Goal: Find specific page/section: Find specific page/section

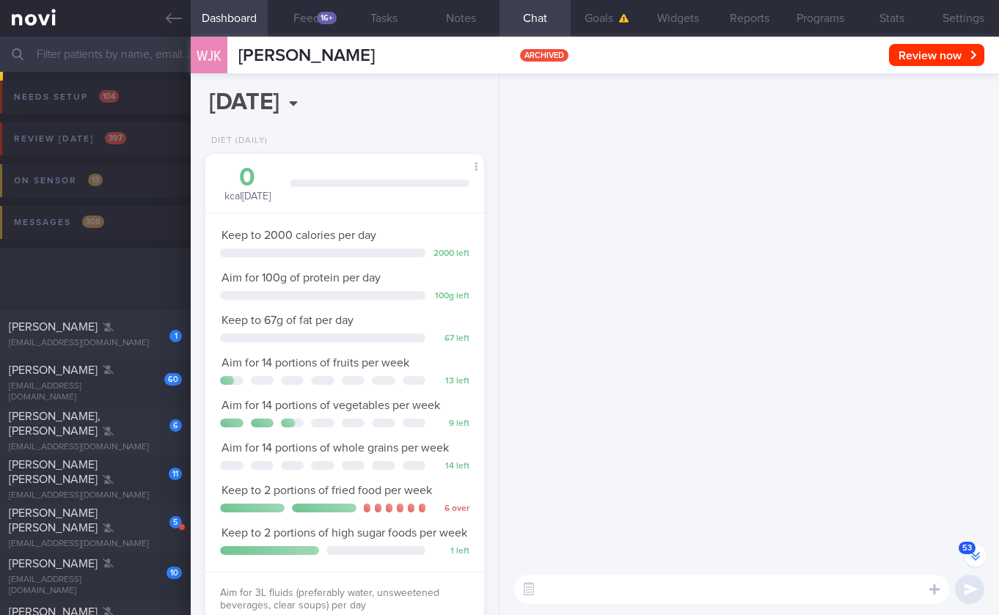
select select "8"
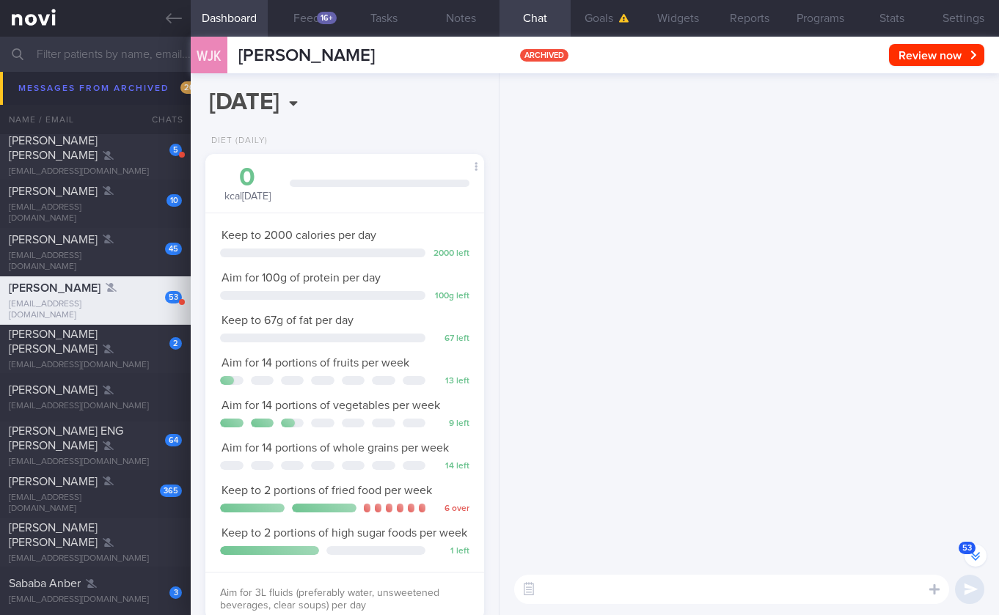
click at [970, 551] on button "53" at bounding box center [975, 556] width 22 height 22
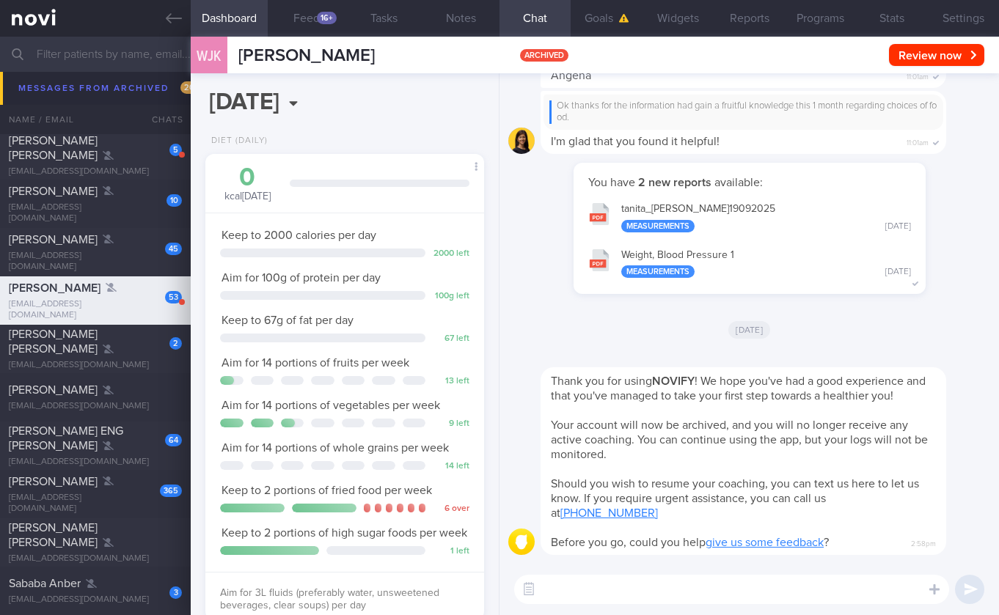
scroll to position [0, 0]
click at [121, 243] on div "David Ling" at bounding box center [93, 239] width 169 height 15
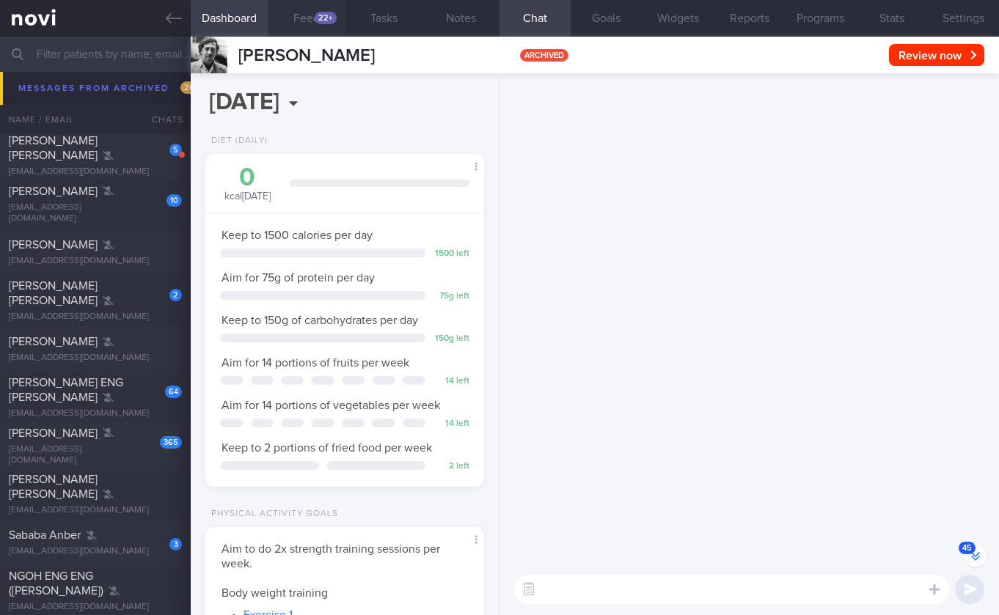
scroll to position [-4947, 0]
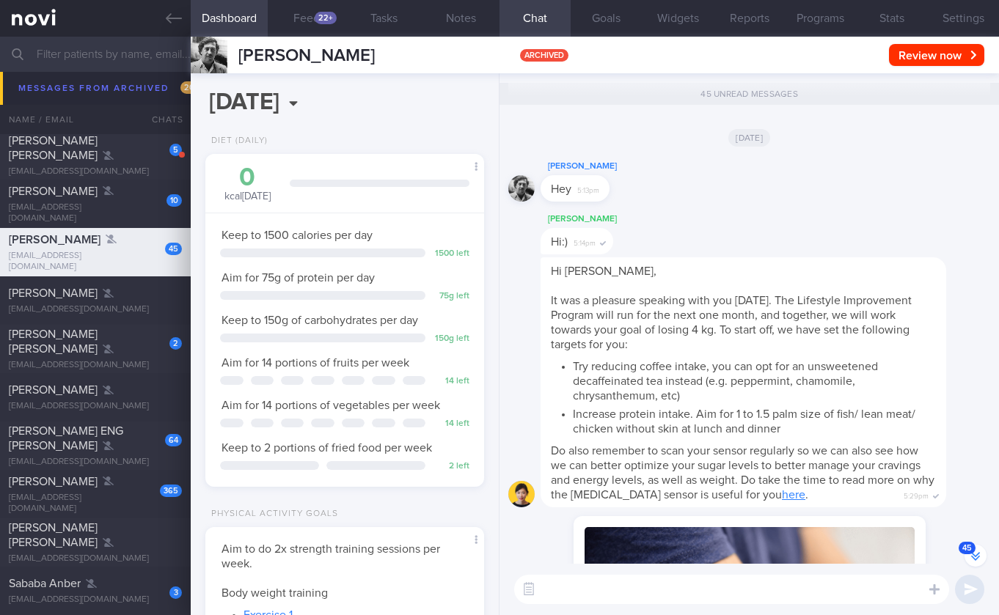
click at [977, 555] on icon "button" at bounding box center [975, 556] width 9 height 9
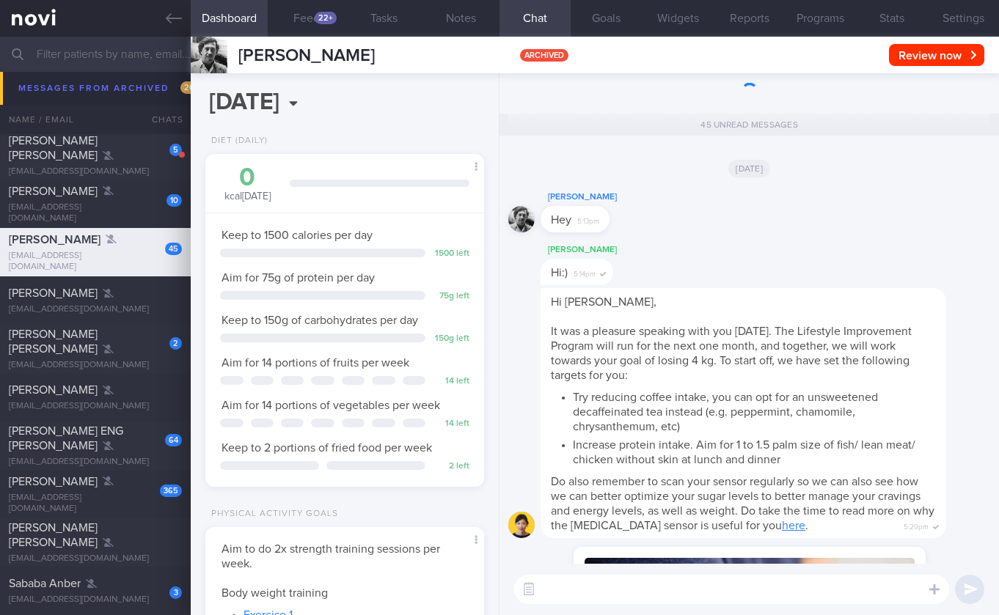
scroll to position [0, 0]
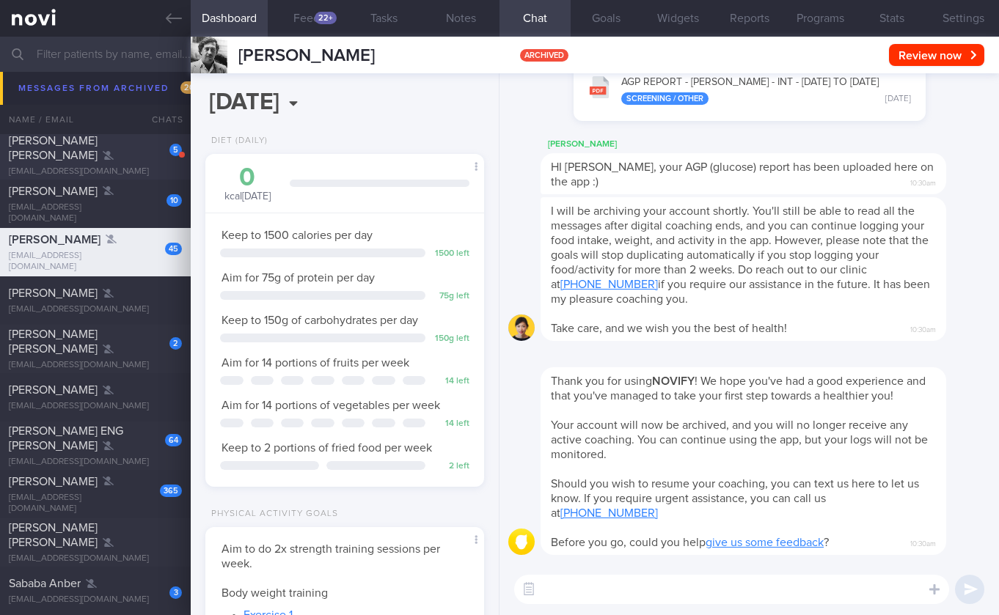
click at [146, 157] on div "5 Cassandra Ng Xue Ling cassandranxl@hotmail.com" at bounding box center [95, 155] width 191 height 44
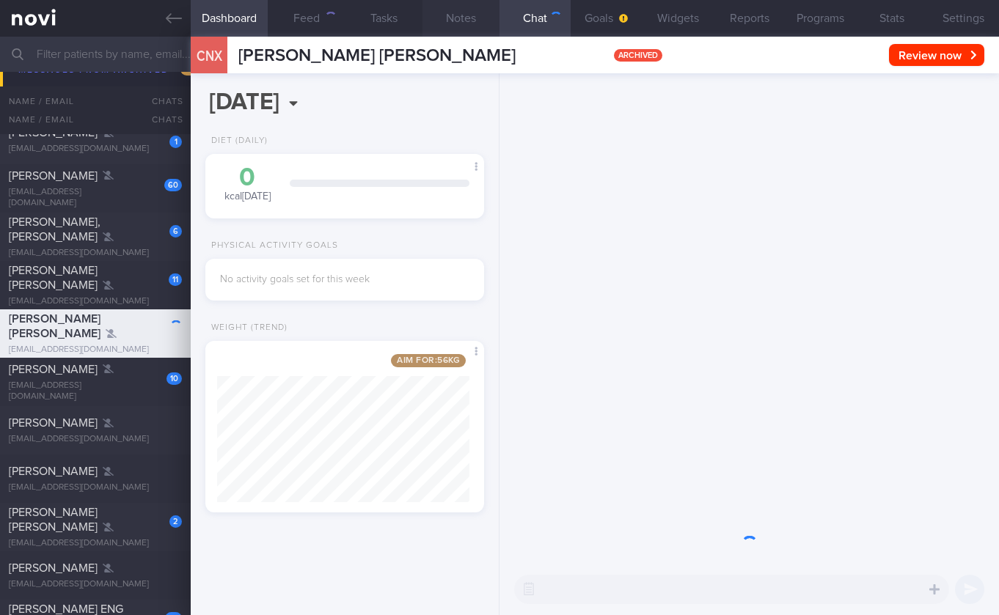
scroll to position [46, 0]
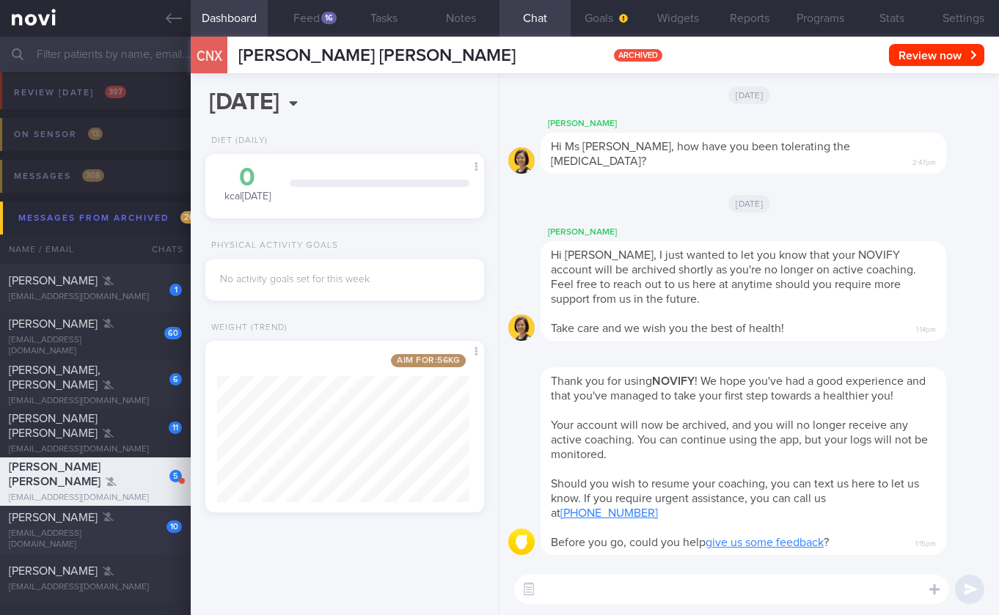
click at [87, 537] on div "kangweesim@yahoo.com.sg" at bounding box center [95, 540] width 173 height 22
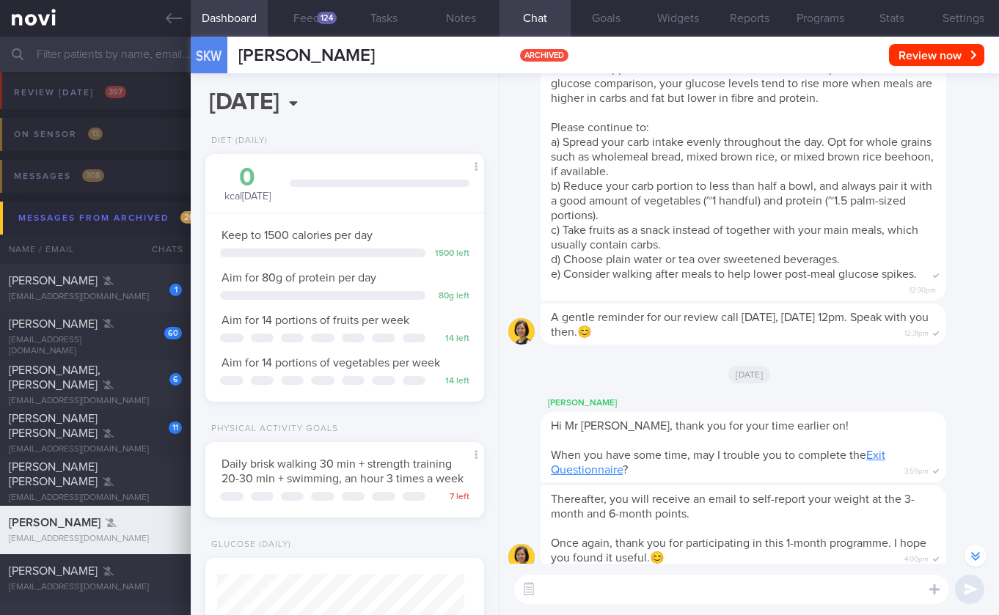
scroll to position [308, 0]
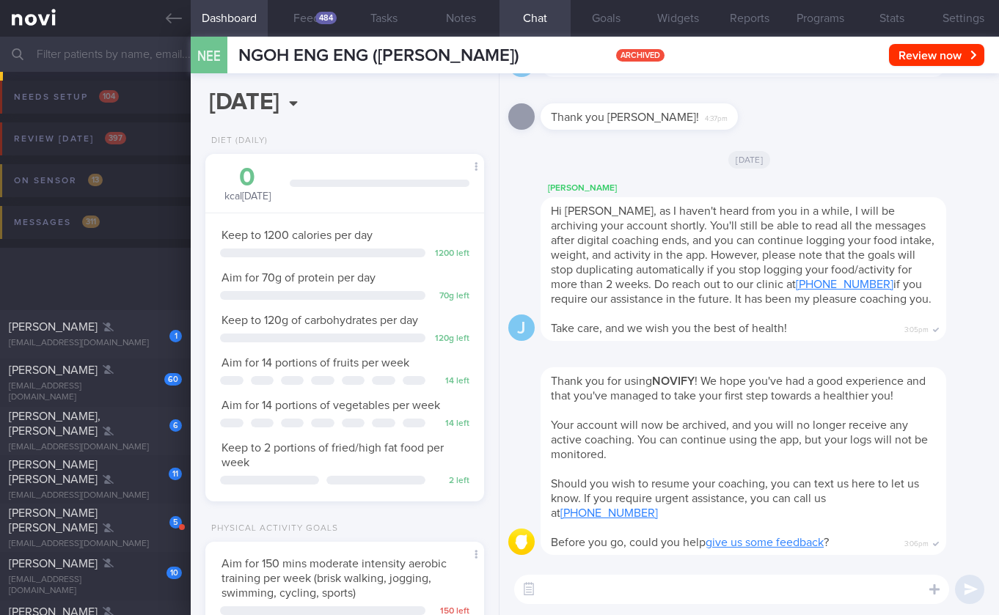
select select "8"
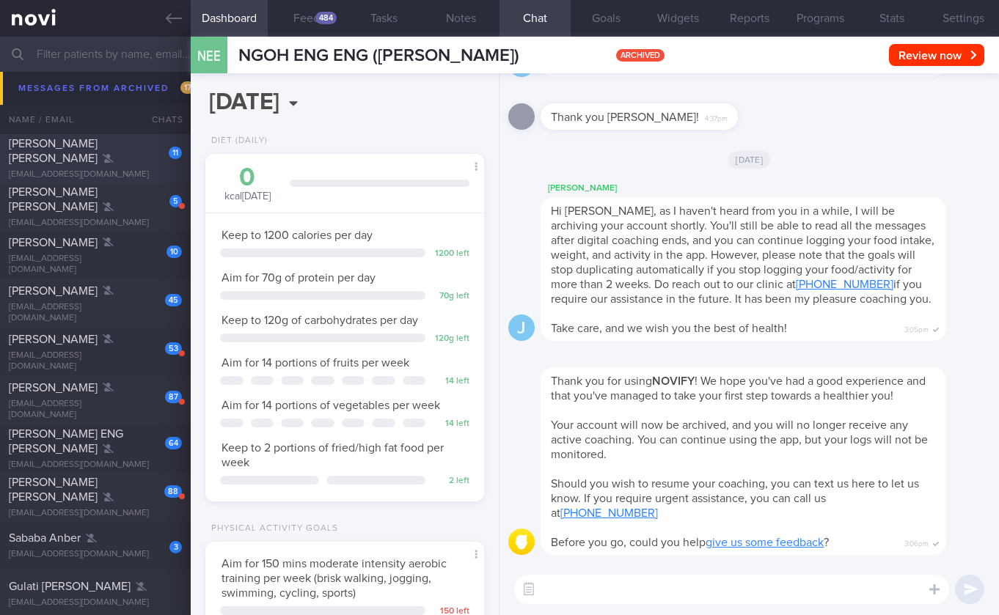
scroll to position [256, 0]
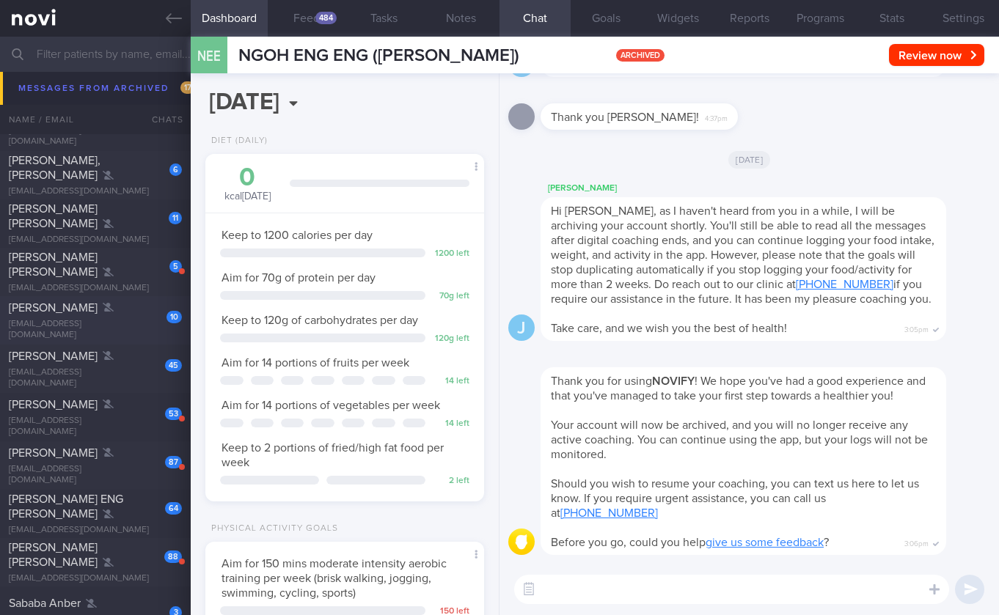
click at [78, 330] on div "kangweesim@yahoo.com.sg" at bounding box center [95, 330] width 173 height 22
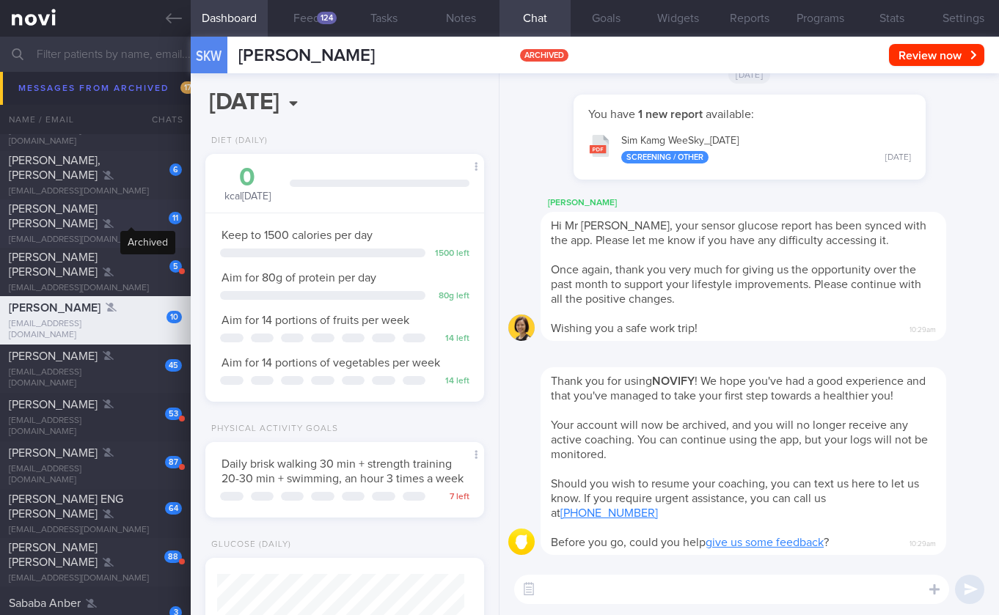
scroll to position [79, 0]
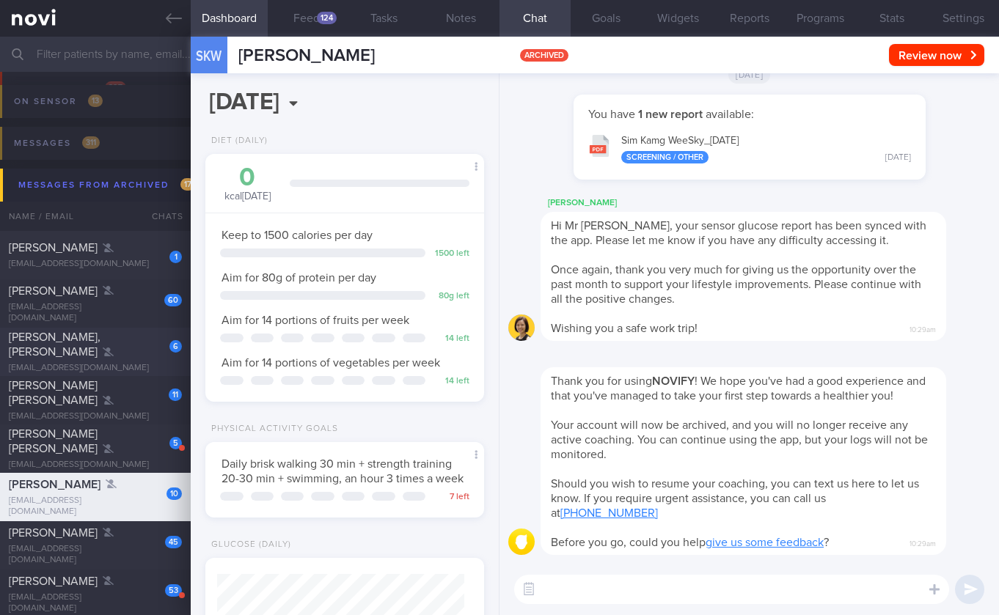
click at [107, 344] on div "Erin, Yuen Yin Ling" at bounding box center [93, 344] width 169 height 29
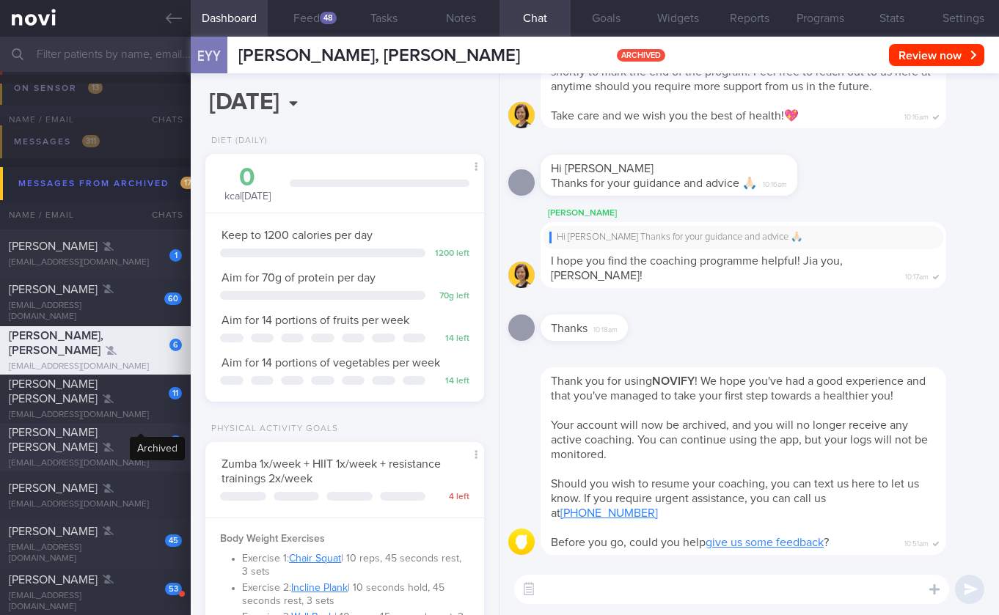
scroll to position [98, 0]
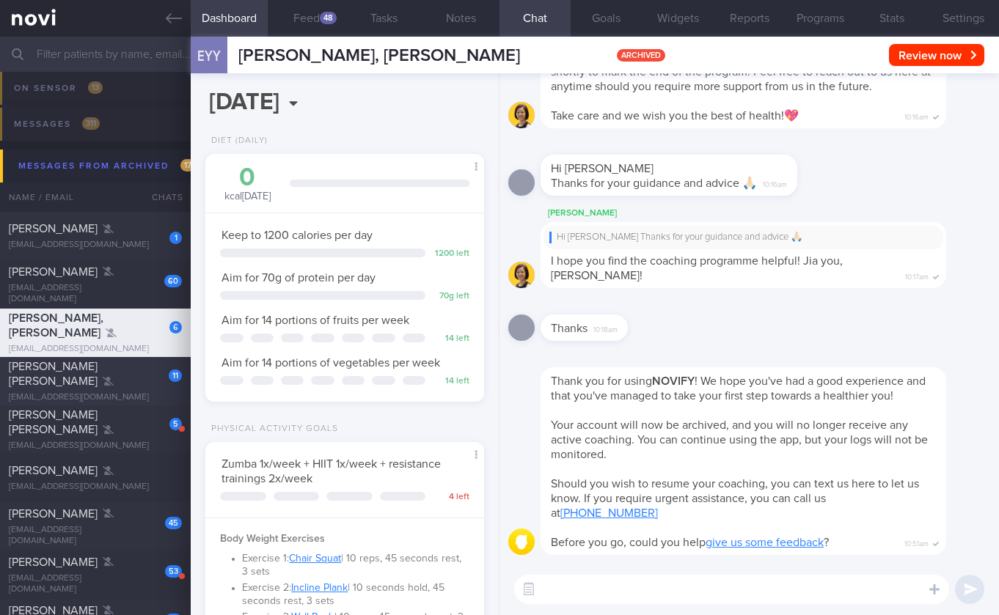
click at [150, 373] on div "11" at bounding box center [165, 370] width 33 height 23
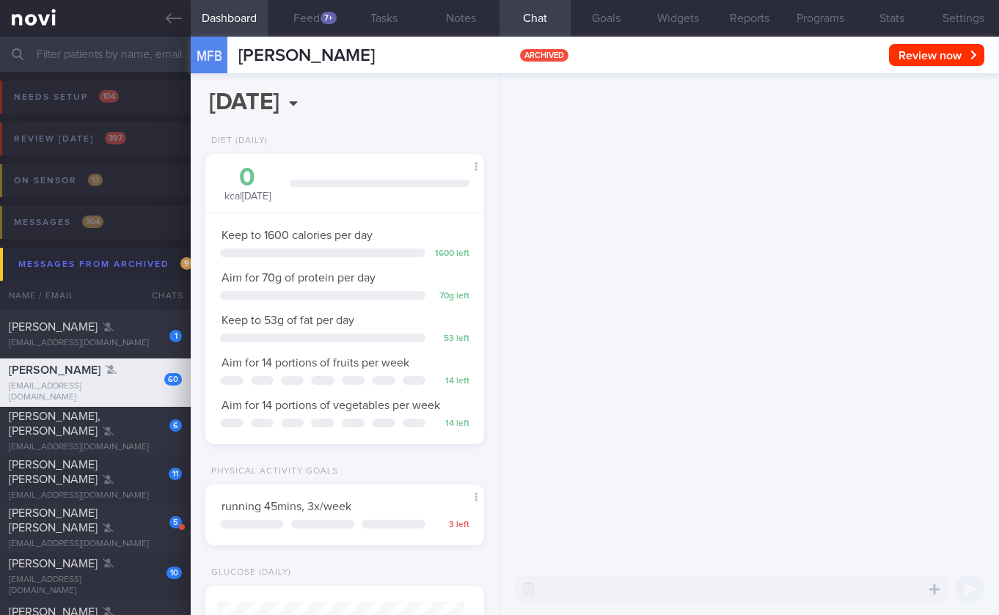
select select "8"
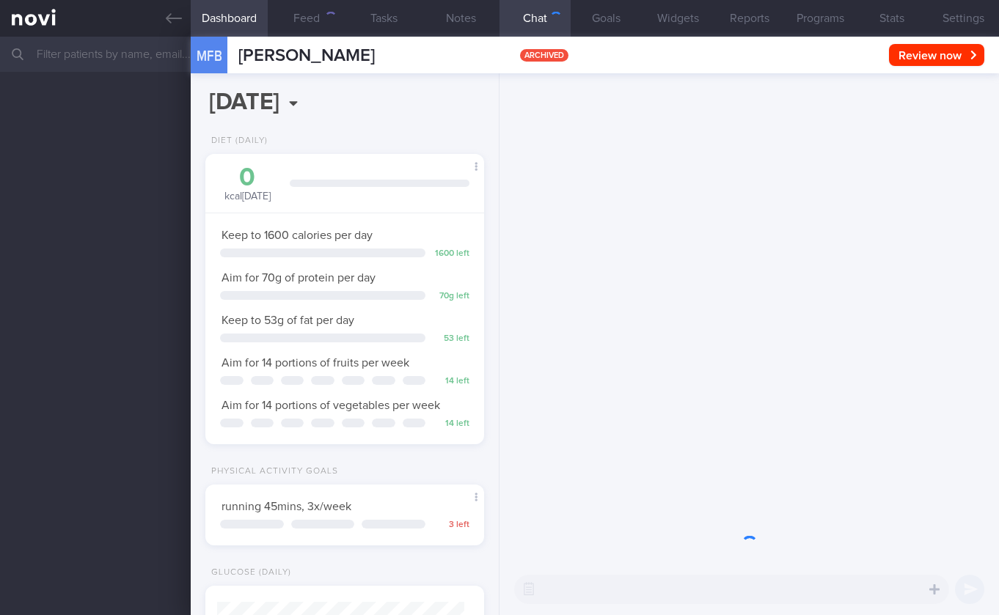
select select "8"
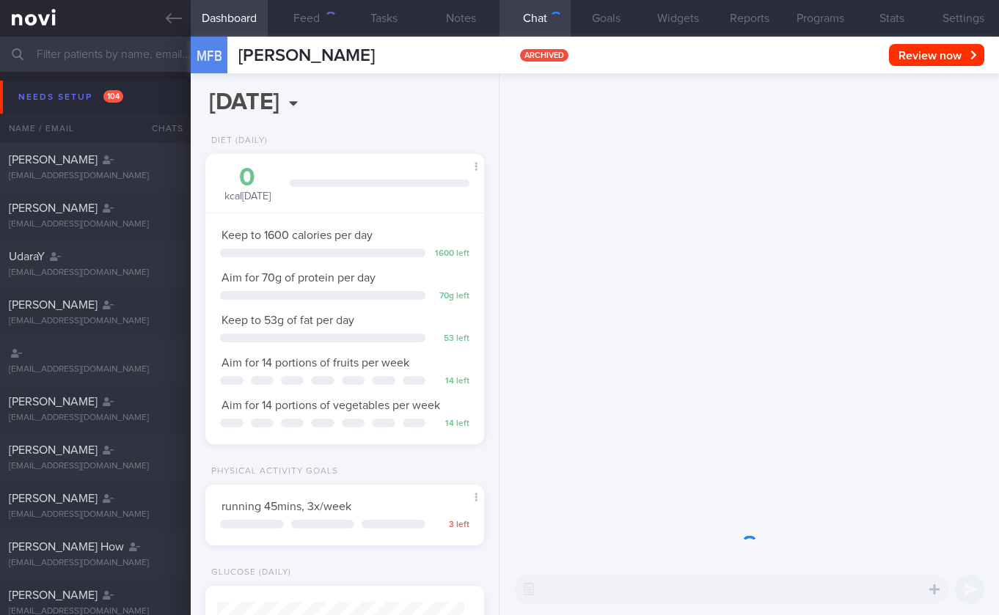
scroll to position [142, 241]
click at [794, 290] on div at bounding box center [748, 318] width 499 height 491
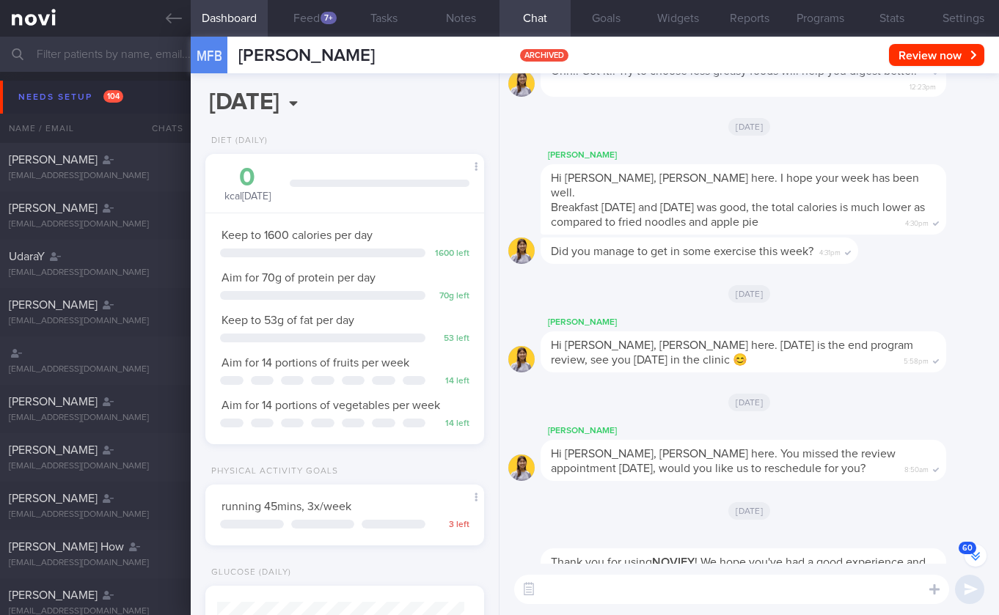
scroll to position [0, 0]
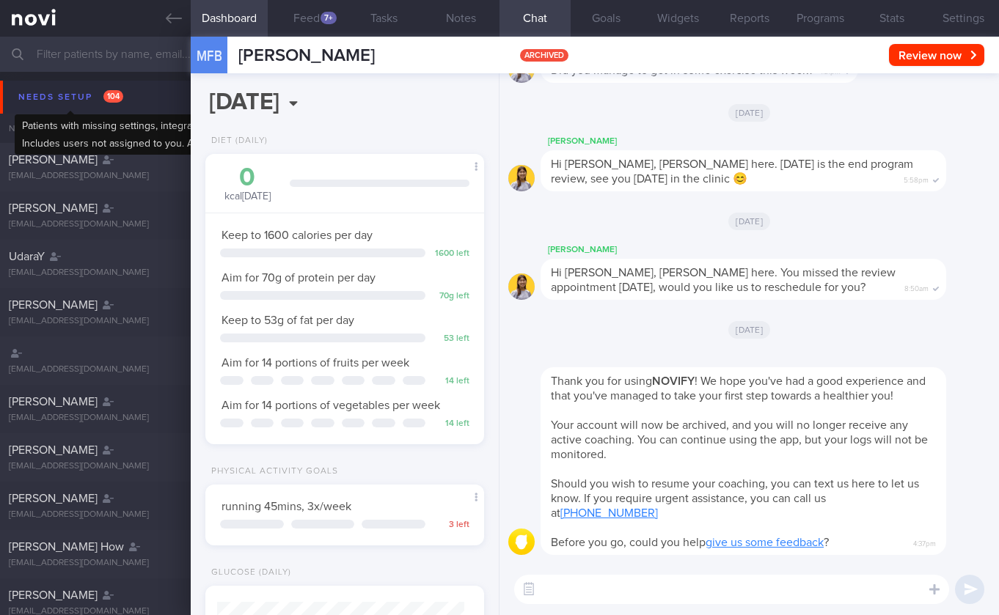
click at [116, 100] on span "104" at bounding box center [113, 96] width 20 height 12
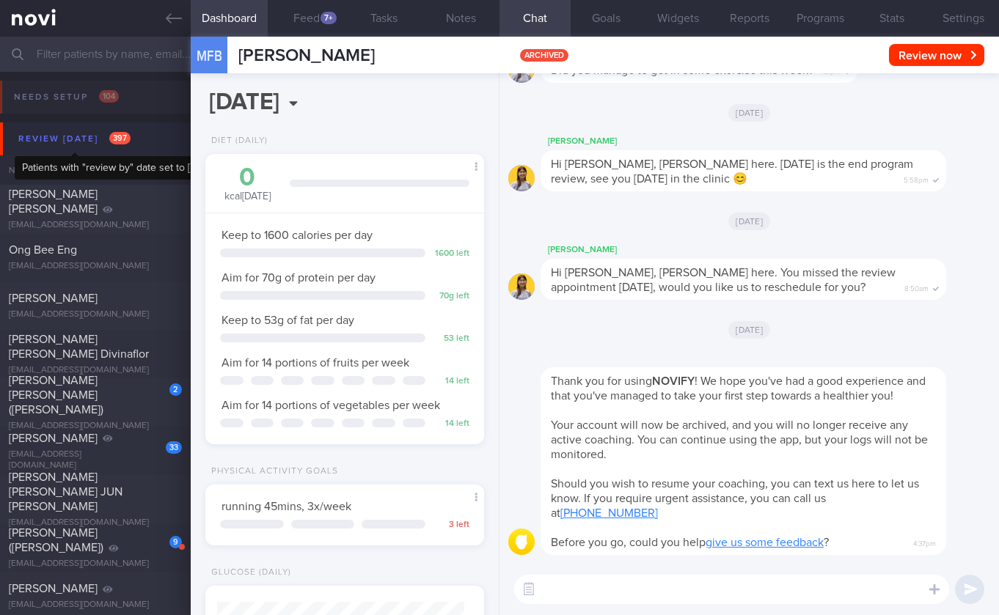
click at [117, 139] on span "397" at bounding box center [119, 138] width 21 height 12
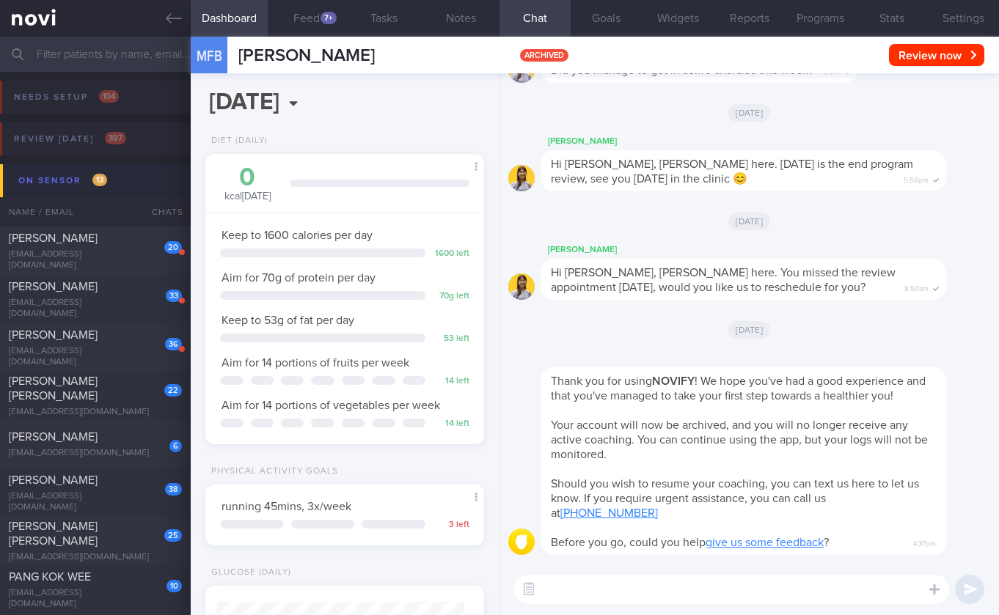
drag, startPoint x: 128, startPoint y: 183, endPoint x: 154, endPoint y: 186, distance: 26.7
click at [128, 183] on button "On sensor 13" at bounding box center [501, 180] width 1003 height 33
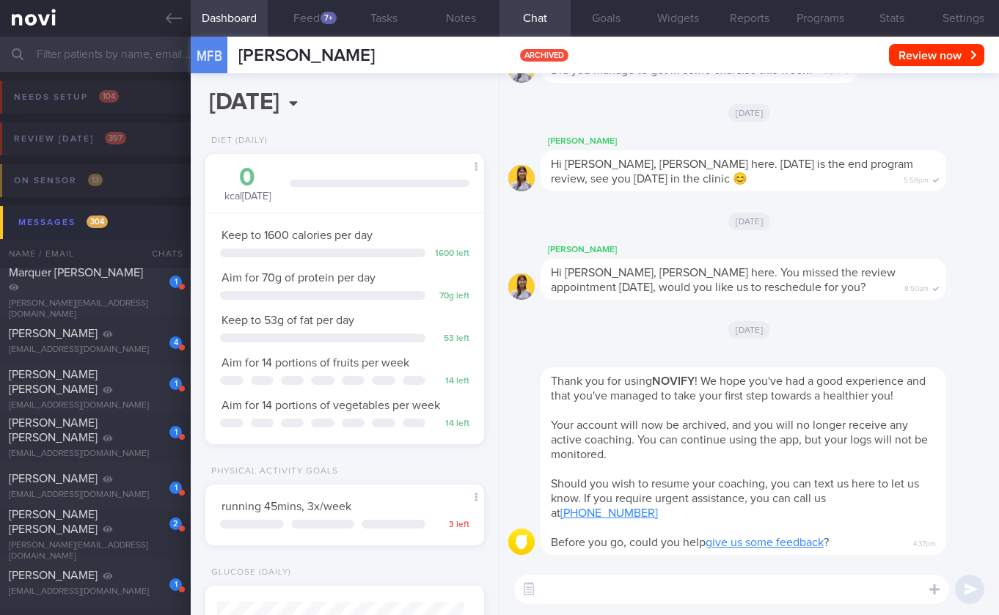
click at [122, 224] on button "Messages 304" at bounding box center [501, 222] width 1003 height 33
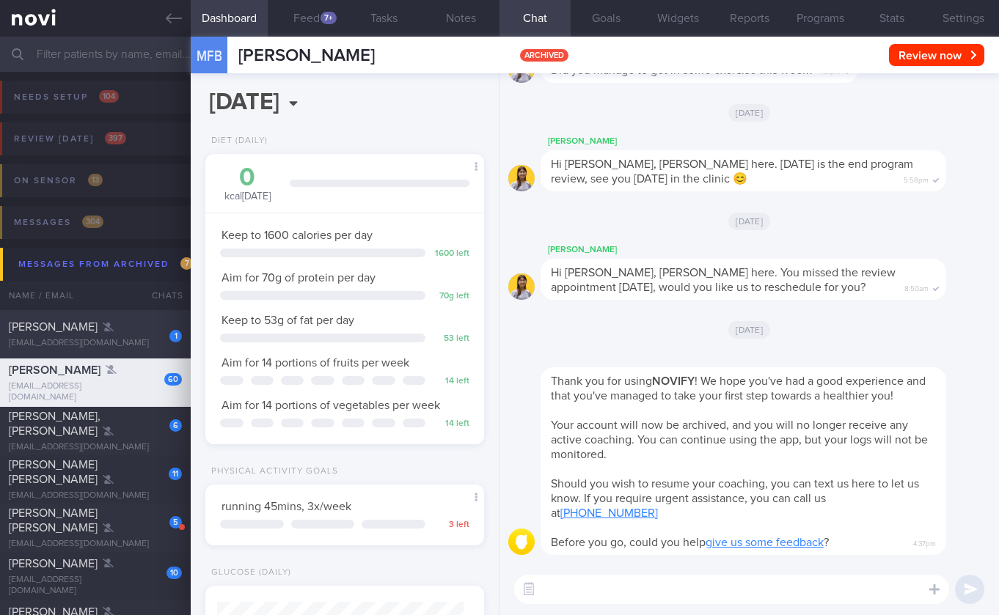
click at [169, 329] on div "1" at bounding box center [175, 335] width 12 height 15
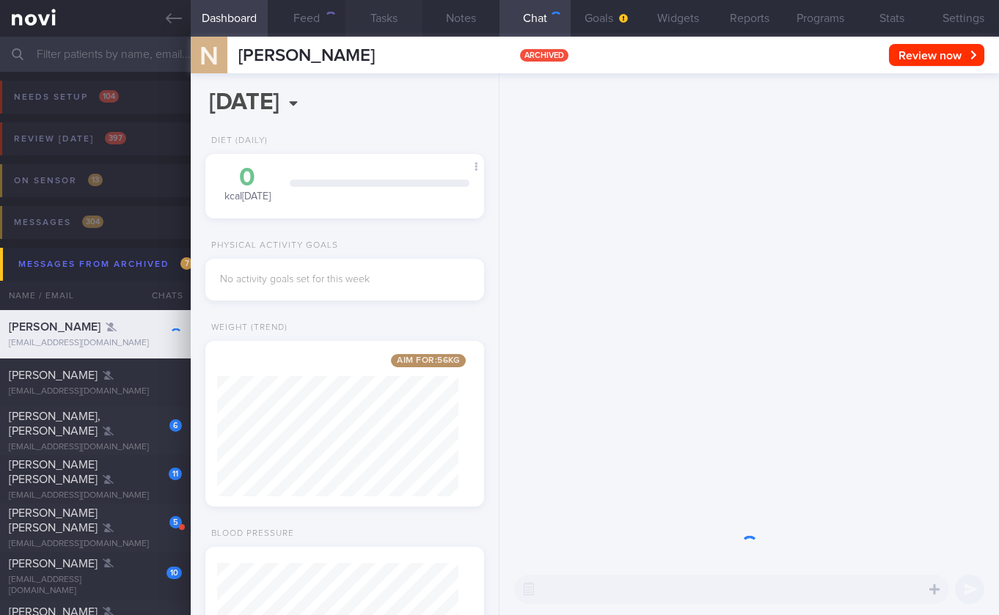
scroll to position [120, 241]
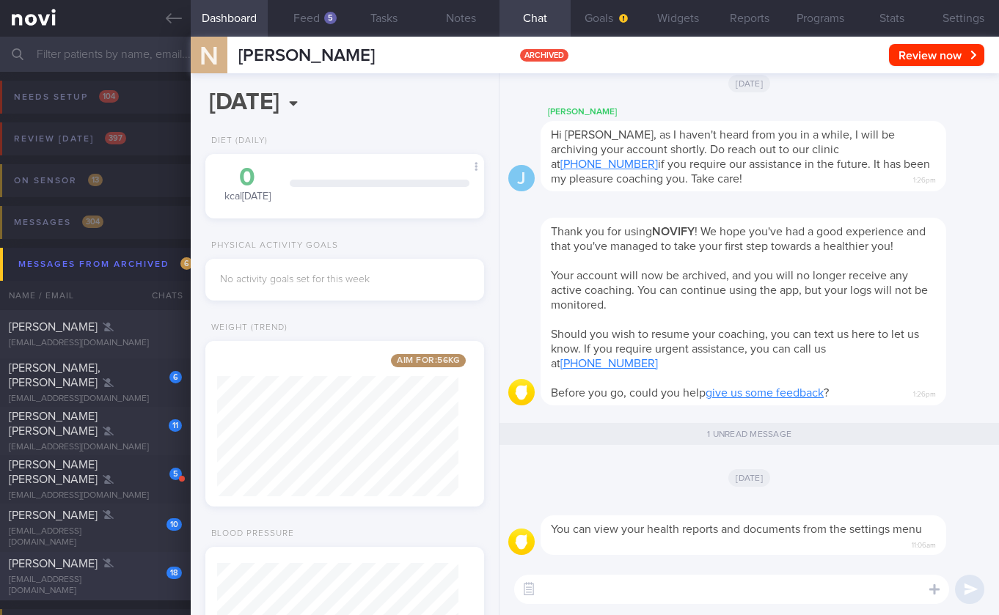
click at [79, 571] on div "David Ling" at bounding box center [93, 564] width 169 height 15
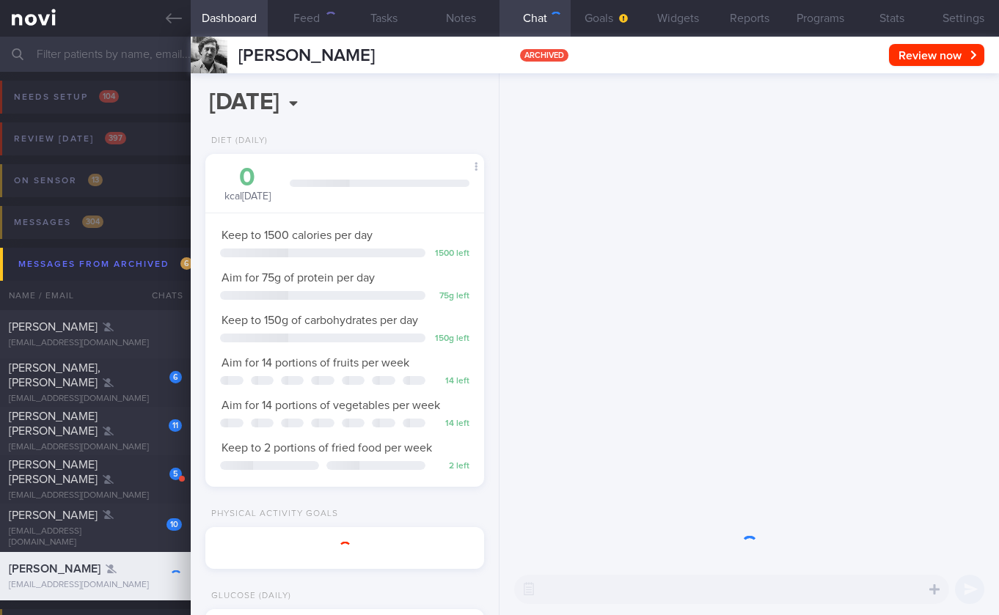
scroll to position [142, 241]
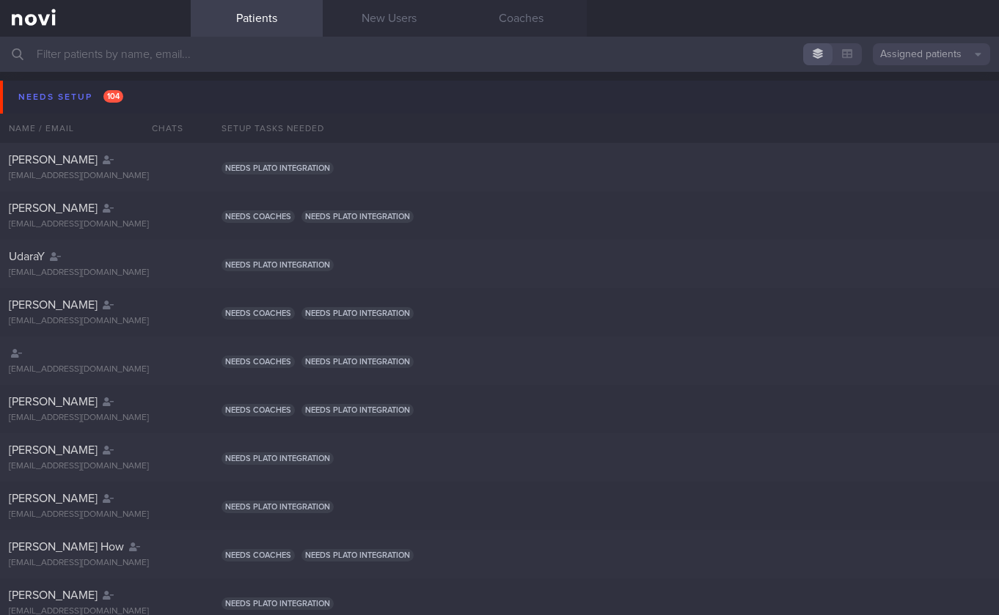
click at [133, 92] on button "Needs setup 104" at bounding box center [501, 97] width 1003 height 33
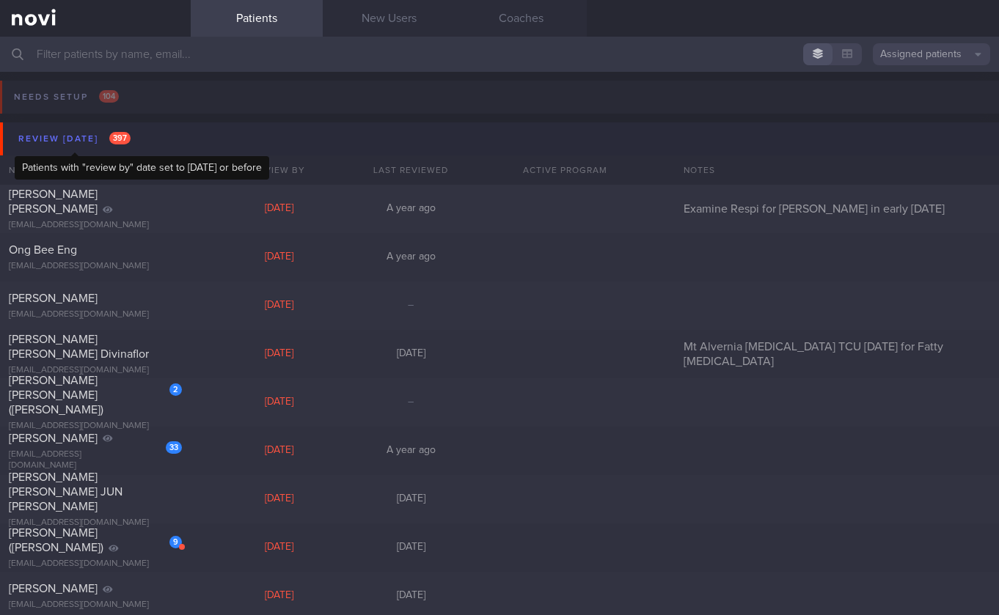
click at [127, 141] on span "397" at bounding box center [119, 138] width 21 height 12
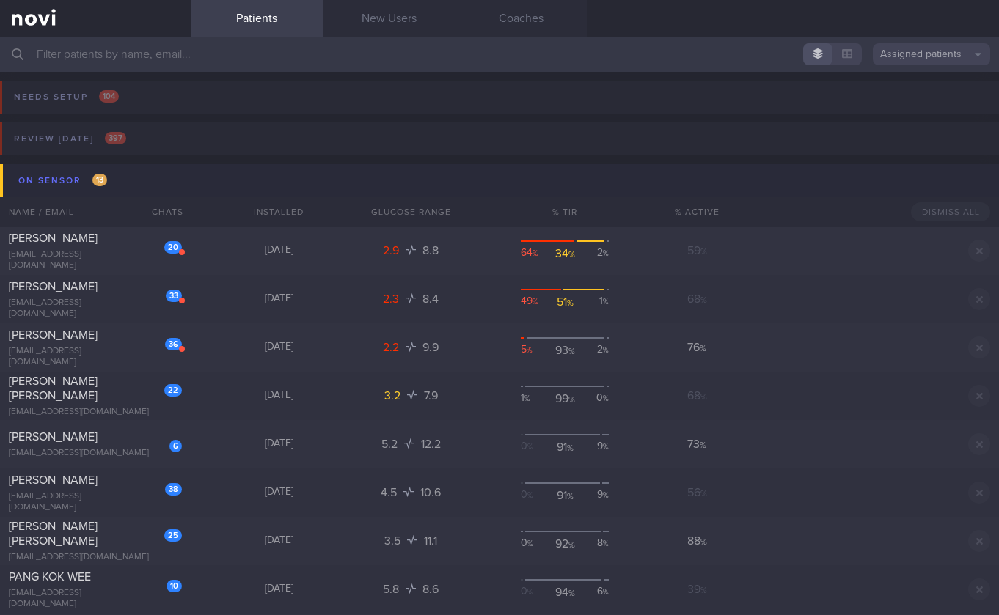
click at [143, 188] on button "On sensor 13" at bounding box center [501, 180] width 1003 height 33
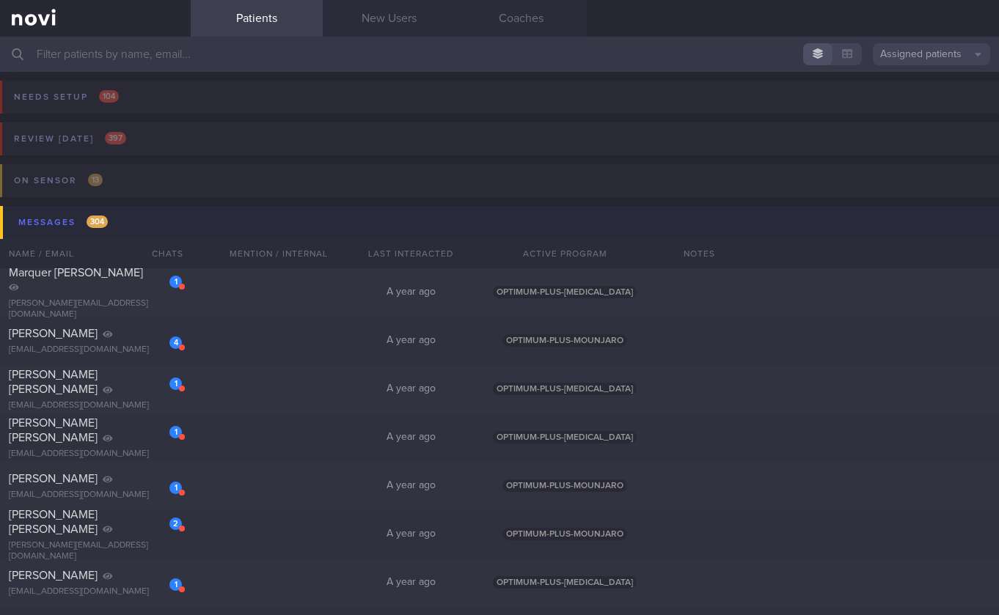
click at [199, 232] on button "Messages 304" at bounding box center [501, 222] width 1003 height 33
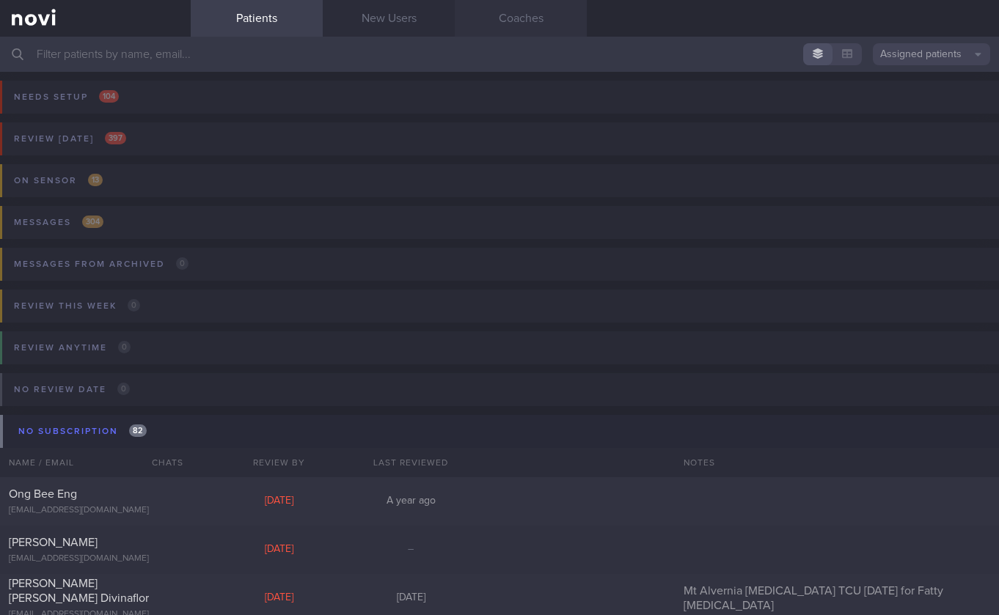
click at [517, 27] on link "Coaches" at bounding box center [521, 18] width 132 height 37
